Goal: Check status: Check status

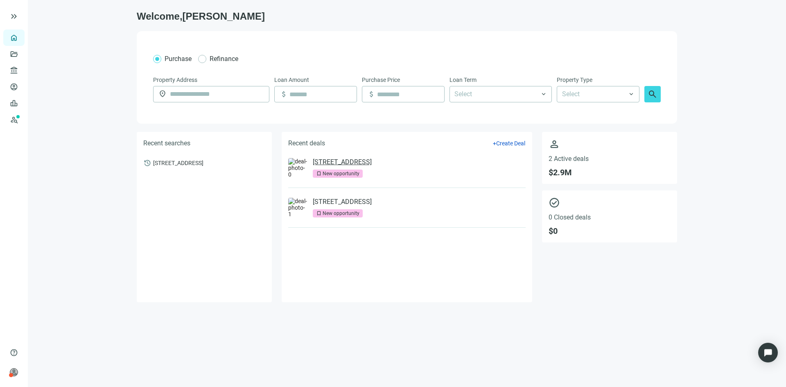
click at [356, 163] on link "[STREET_ADDRESS]" at bounding box center [342, 162] width 59 height 8
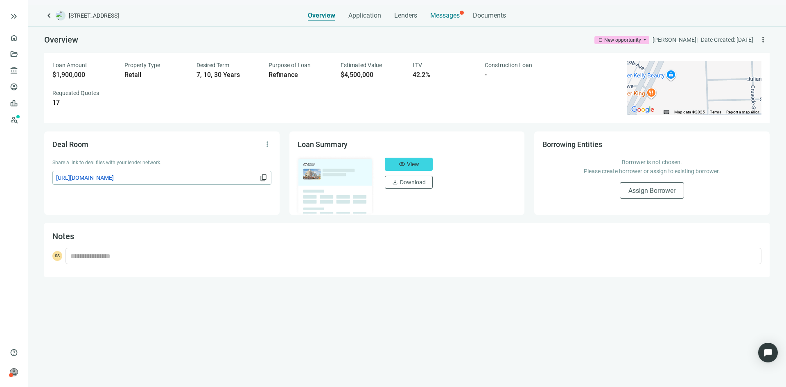
click at [445, 16] on span "Messages" at bounding box center [444, 15] width 29 height 8
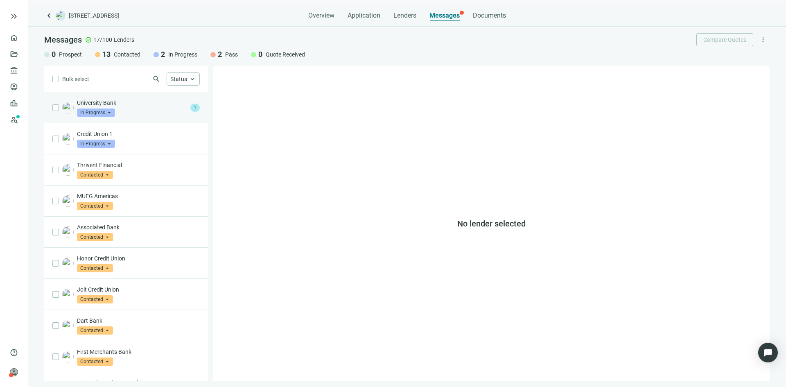
click at [136, 107] on div "University Bank In Progress arrow_drop_down" at bounding box center [132, 108] width 110 height 18
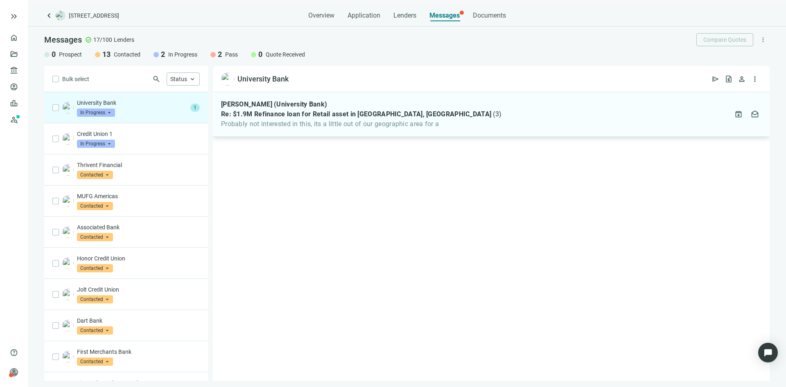
click at [248, 123] on span "Probably not interested in this, its a little out of our geographic area for a" at bounding box center [361, 124] width 280 height 8
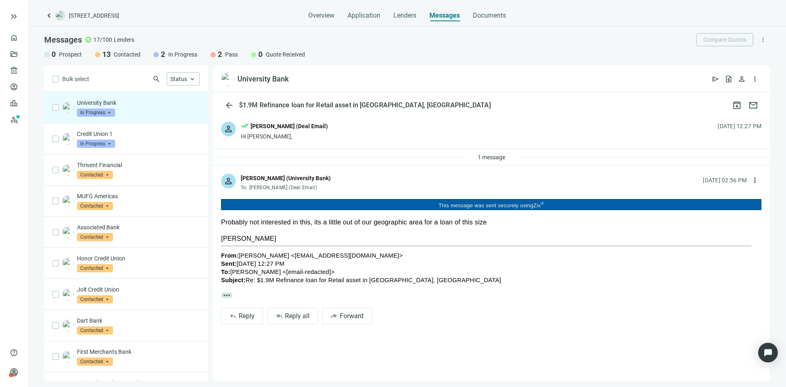
click at [105, 113] on span "In Progress" at bounding box center [96, 112] width 38 height 8
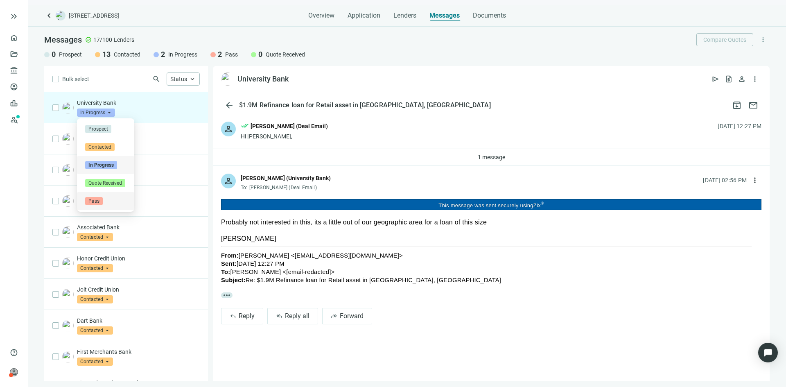
click at [93, 203] on span "Pass" at bounding box center [94, 201] width 18 height 8
